Goal: Navigation & Orientation: Find specific page/section

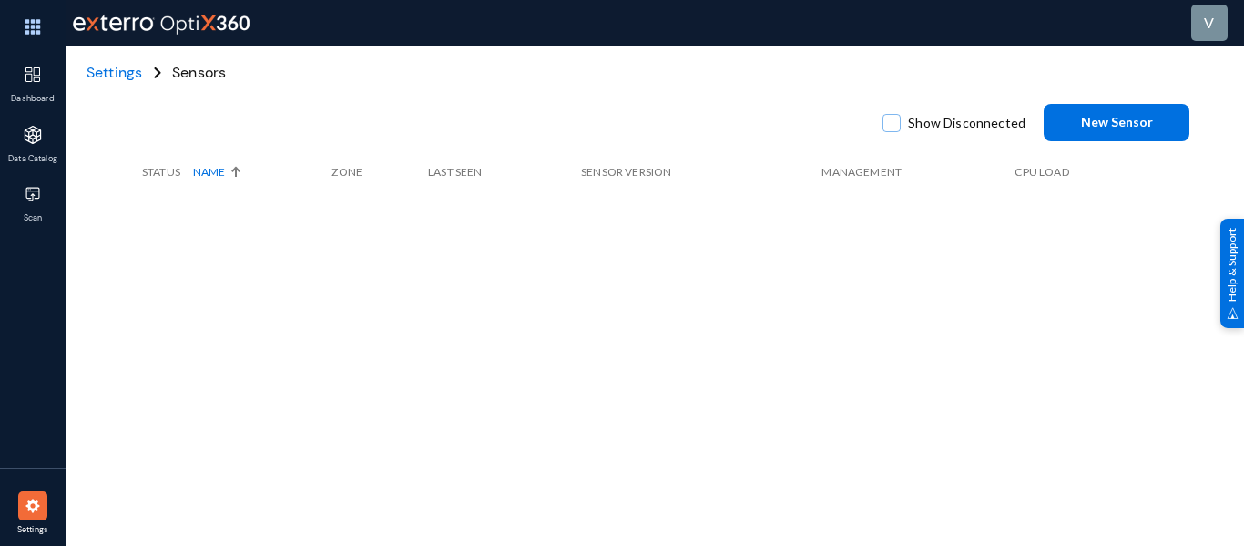
click at [482, 329] on div "Show Disconnected New Sensor Status Name Zone Last Seen Sensor Version Manageme…" at bounding box center [659, 319] width 1079 height 547
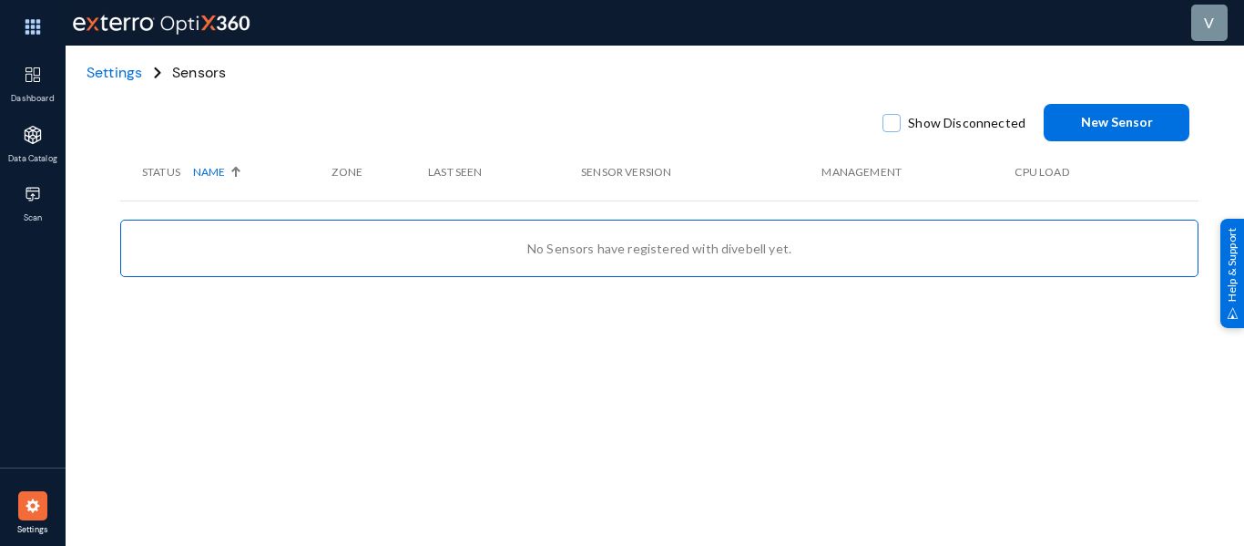
click at [95, 68] on span "Settings" at bounding box center [115, 72] width 56 height 19
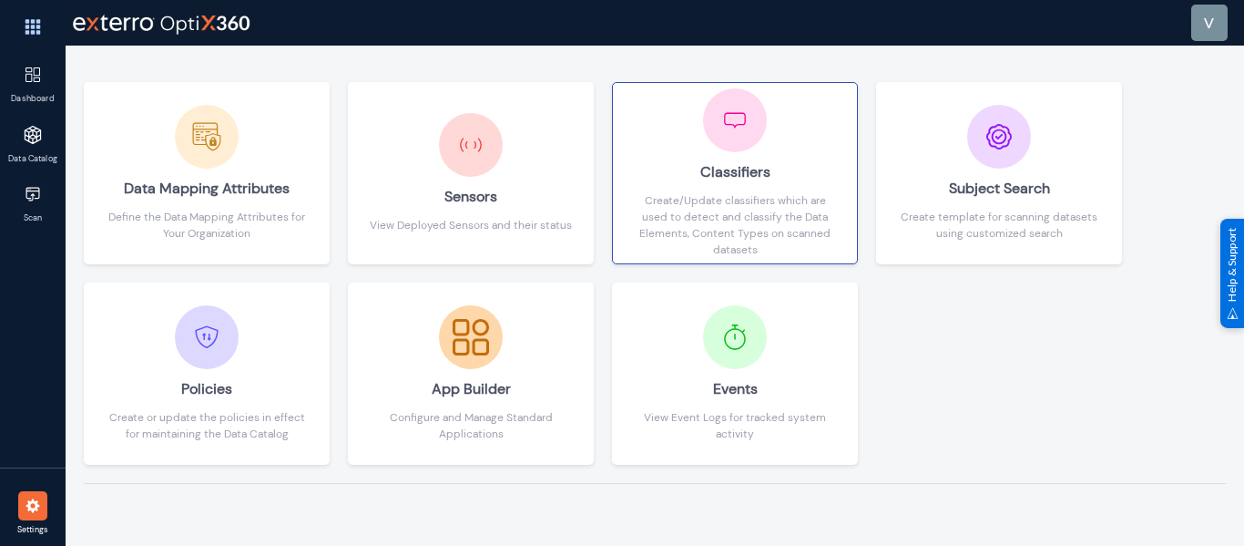
click at [700, 192] on div "Classifiers" at bounding box center [735, 172] width 208 height 40
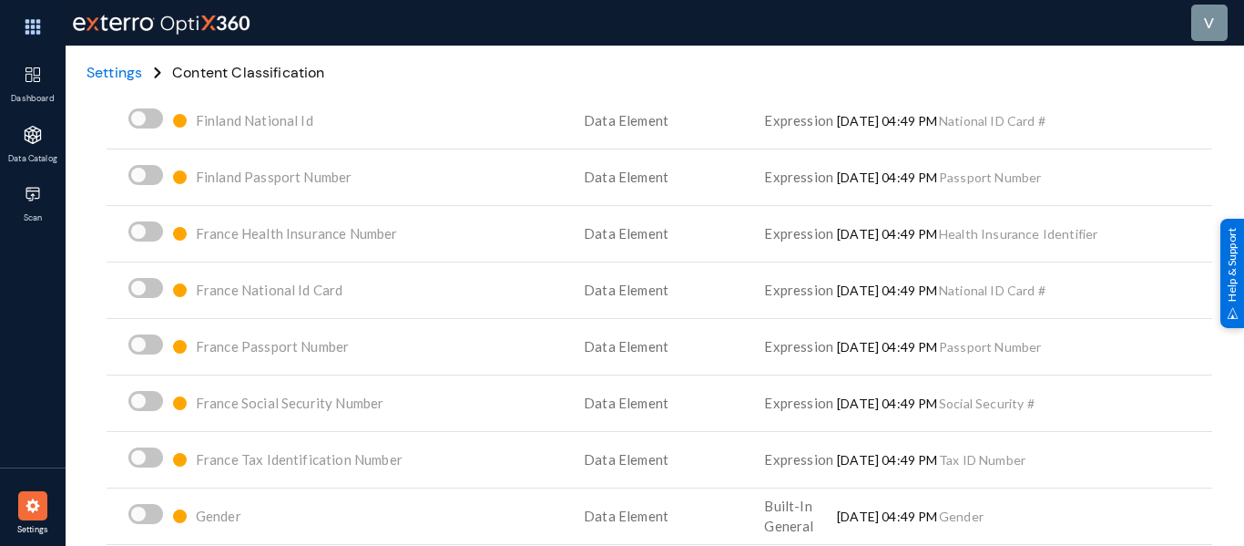
scroll to position [3993, 0]
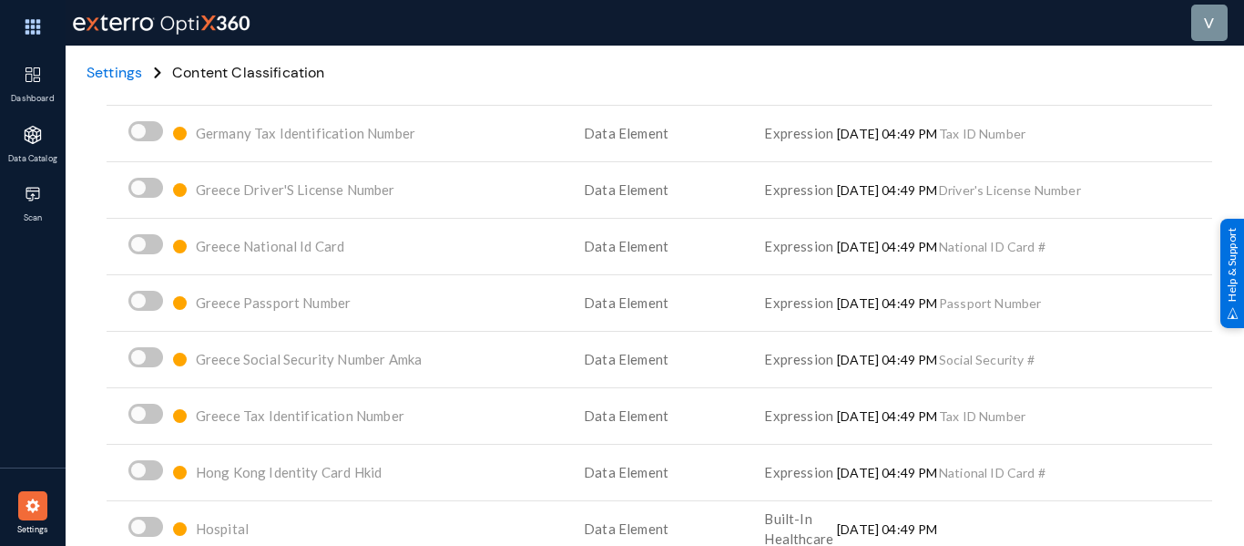
click at [112, 68] on span "Settings" at bounding box center [115, 72] width 56 height 19
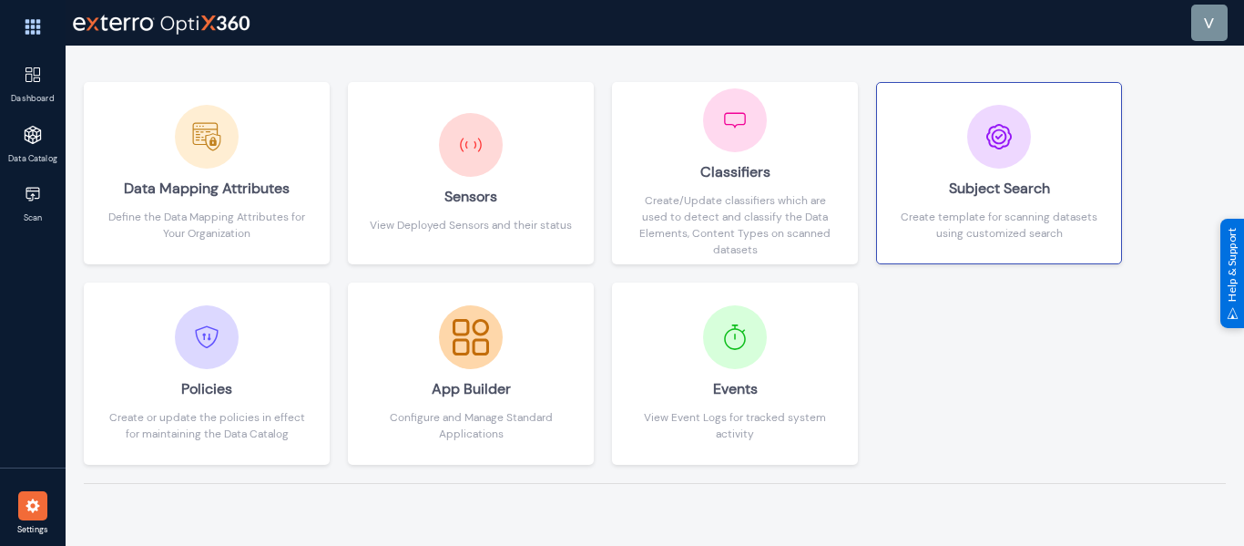
click at [972, 222] on div "Create template for scanning datasets using customized search" at bounding box center [999, 225] width 208 height 33
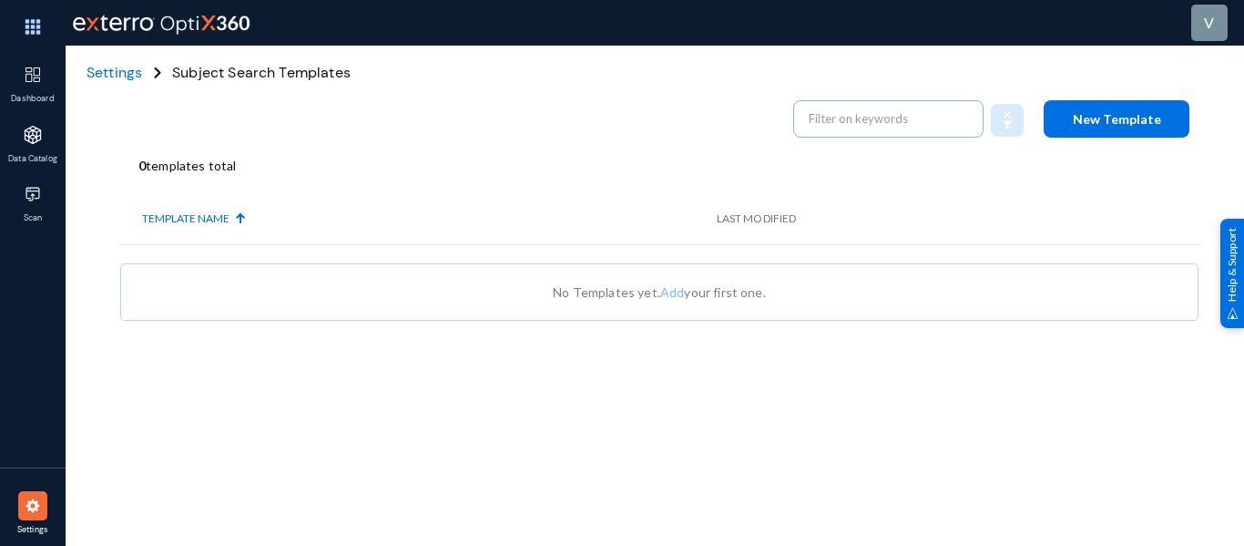
click at [137, 72] on span "Settings" at bounding box center [115, 72] width 56 height 19
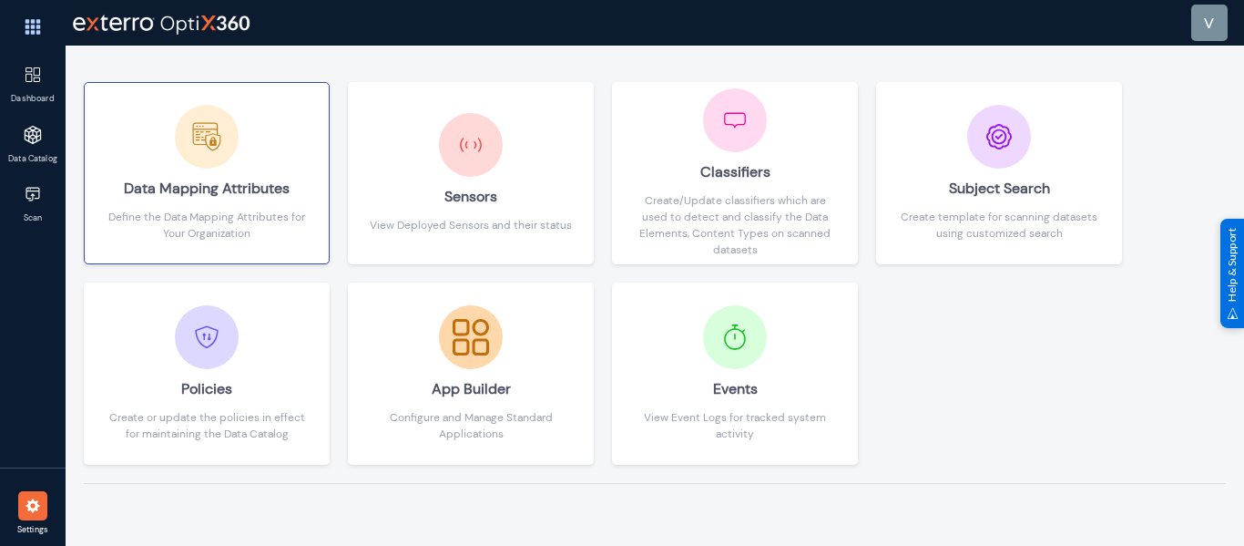
click at [207, 197] on div "Data Mapping Attributes" at bounding box center [207, 189] width 208 height 40
